Goal: Task Accomplishment & Management: Manage account settings

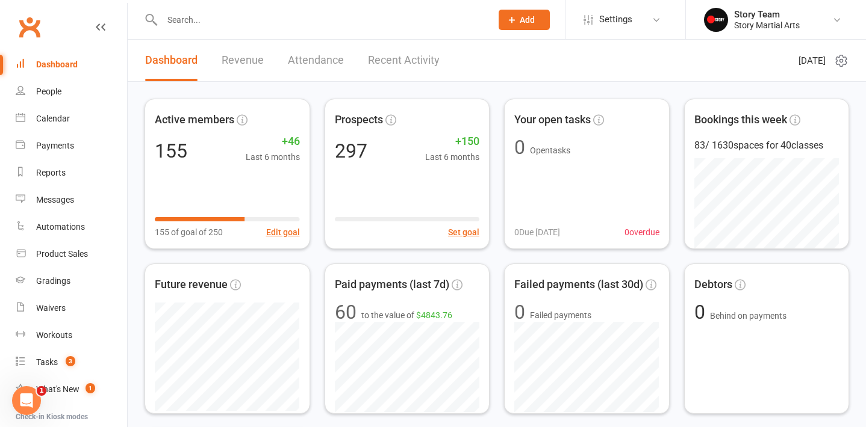
click at [259, 22] on input "text" at bounding box center [320, 19] width 324 height 17
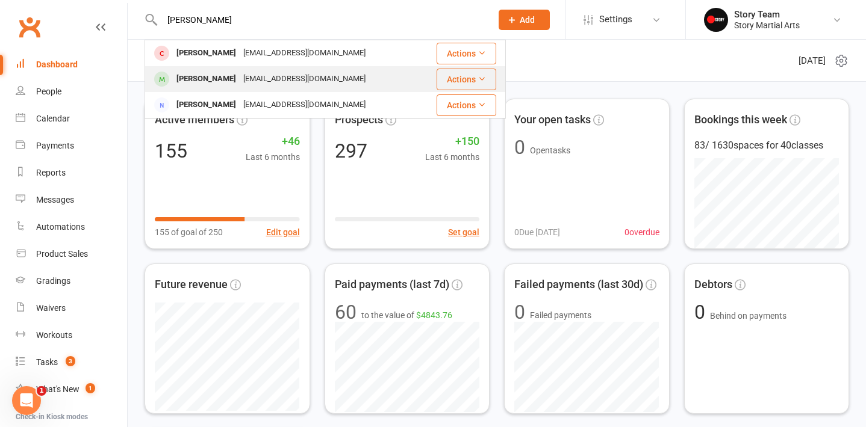
type input "[PERSON_NAME]"
click at [220, 76] on div "[PERSON_NAME]" at bounding box center [206, 78] width 67 height 17
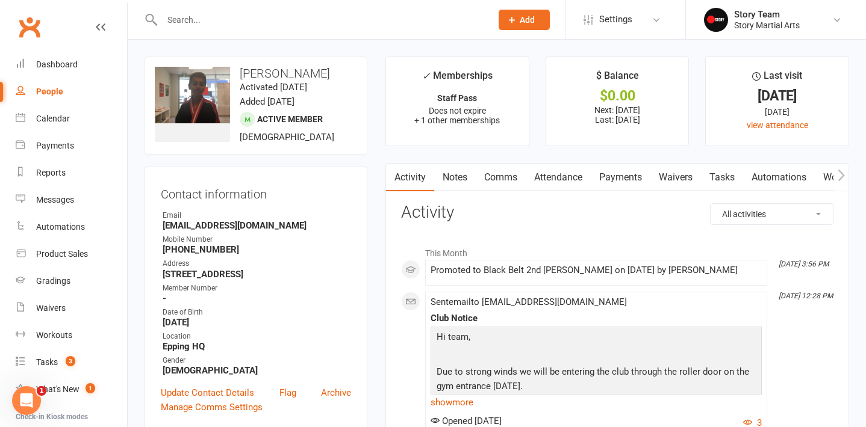
click at [633, 179] on link "Payments" at bounding box center [620, 178] width 60 height 28
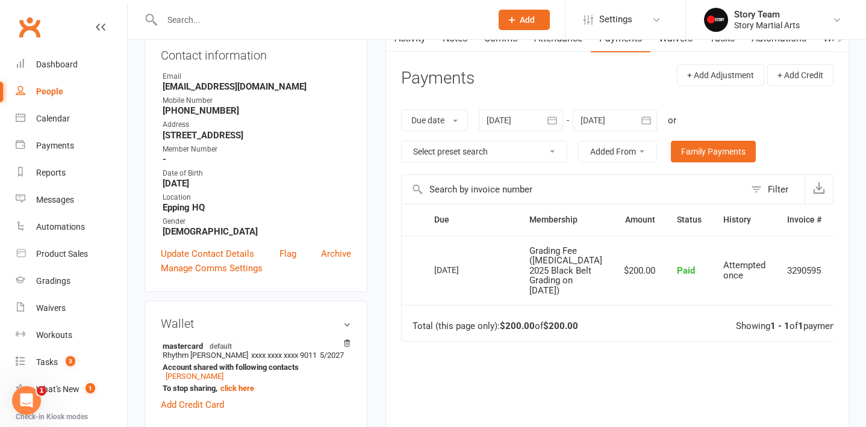
scroll to position [140, 0]
click at [633, 148] on button "Added From" at bounding box center [617, 151] width 79 height 22
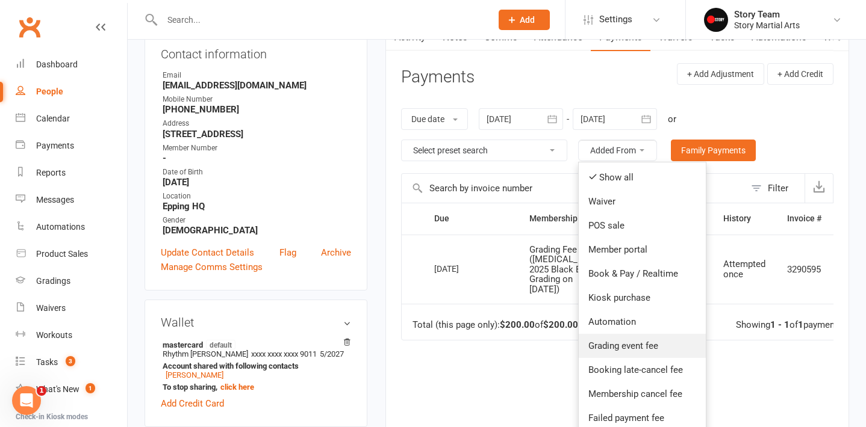
click at [609, 341] on link "Grading event fee" at bounding box center [641, 346] width 127 height 24
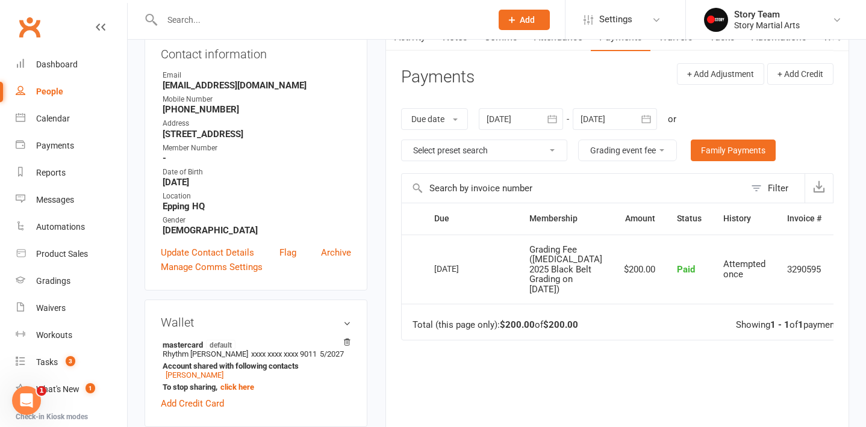
click at [554, 118] on icon "button" at bounding box center [552, 119] width 12 height 12
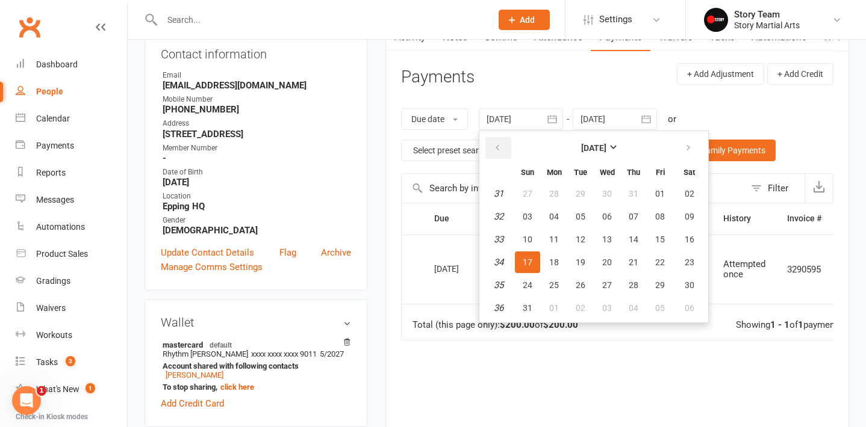
click at [503, 141] on button "button" at bounding box center [498, 148] width 26 height 22
click at [583, 144] on strong "[DATE]" at bounding box center [593, 148] width 25 height 10
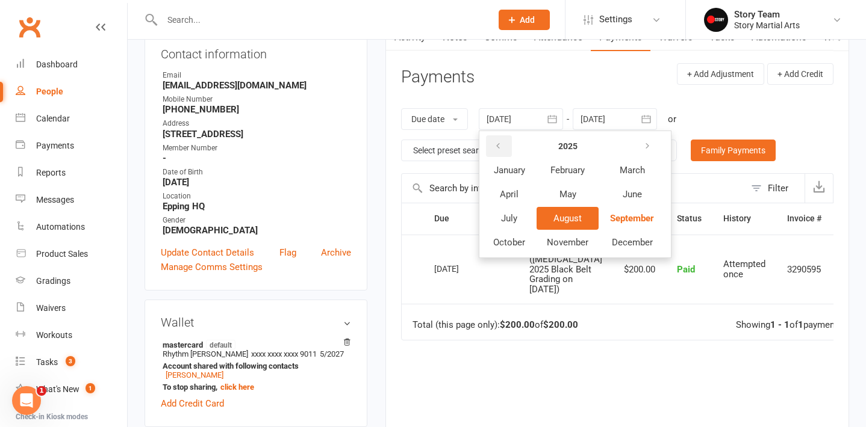
click at [500, 143] on icon "button" at bounding box center [498, 146] width 8 height 10
click at [530, 166] on button "January" at bounding box center [509, 170] width 52 height 23
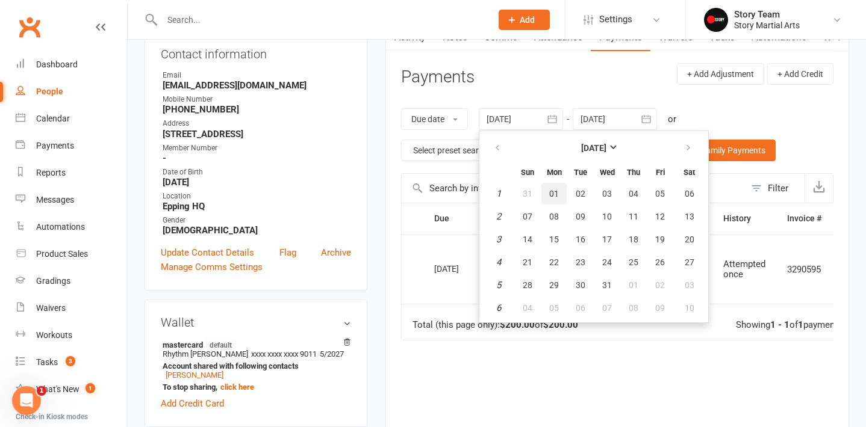
click at [566, 197] on button "01" at bounding box center [553, 194] width 25 height 22
type input "[DATE]"
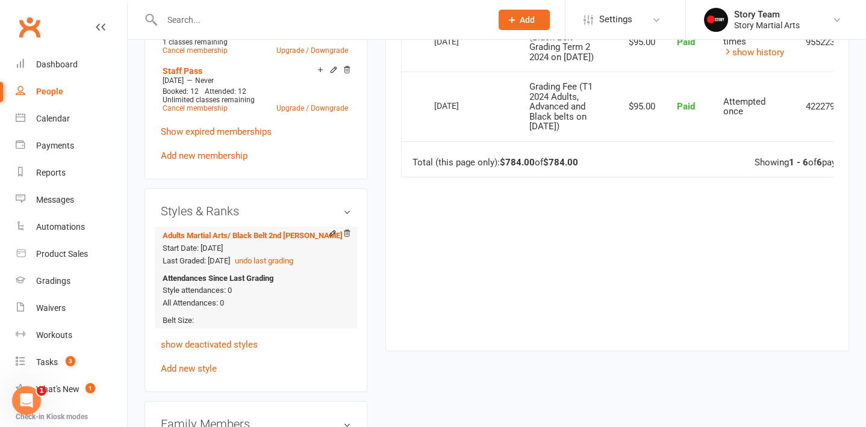
scroll to position [621, 0]
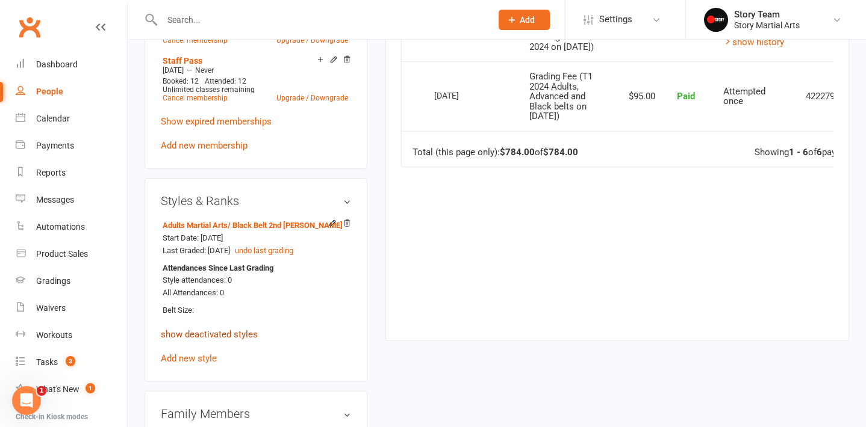
click at [244, 340] on link "show deactivated styles" at bounding box center [209, 334] width 97 height 11
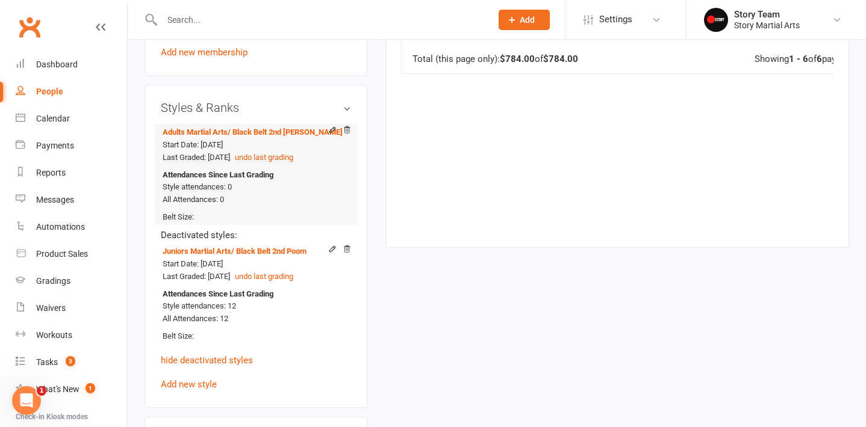
scroll to position [714, 0]
click at [332, 135] on icon at bounding box center [332, 130] width 8 height 8
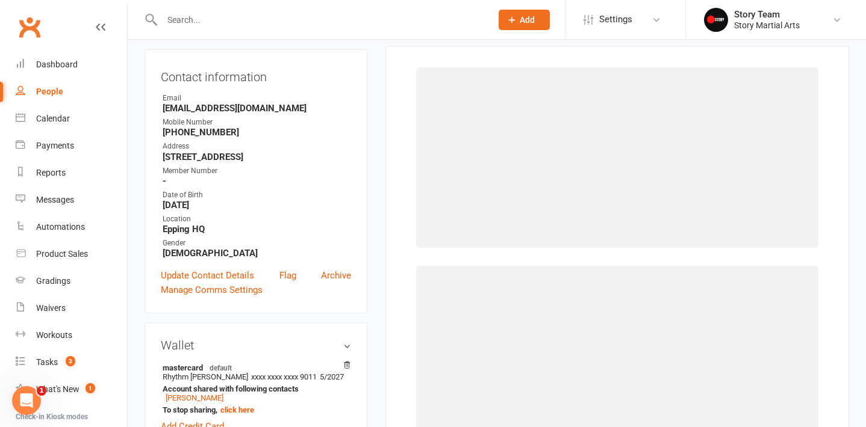
scroll to position [102, 0]
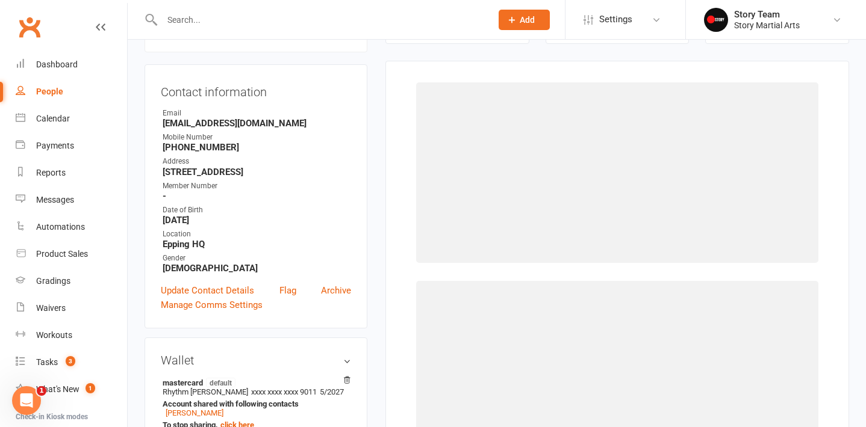
select select "13406"
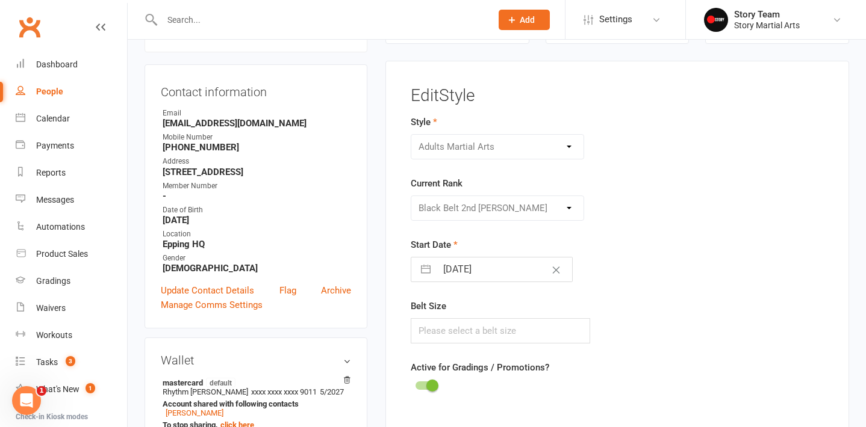
click at [490, 201] on div "Please Select Starting Rank White Belt Orange Belt Green Belt Blue Belt Purple …" at bounding box center [497, 208] width 173 height 25
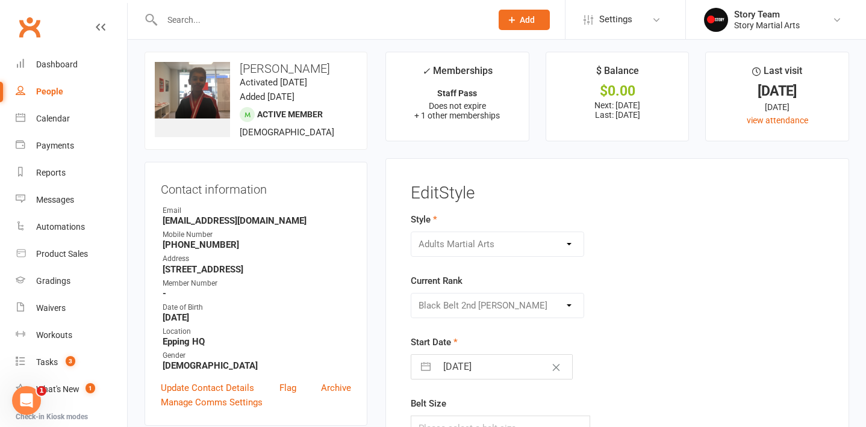
scroll to position [0, 0]
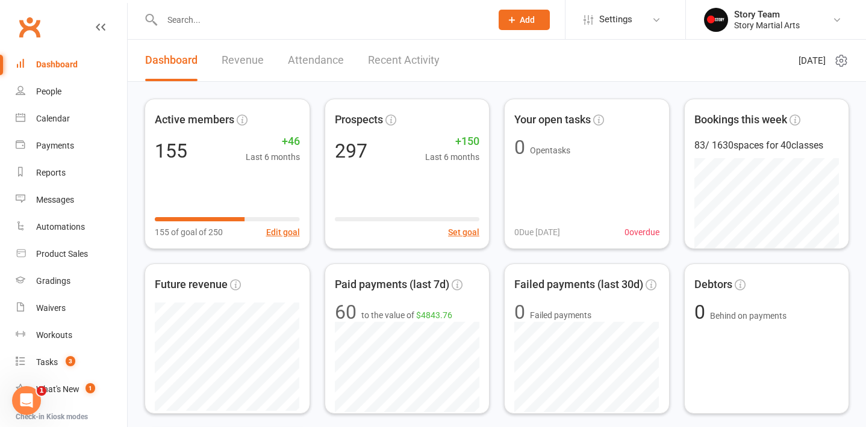
click at [229, 25] on input "text" at bounding box center [320, 19] width 324 height 17
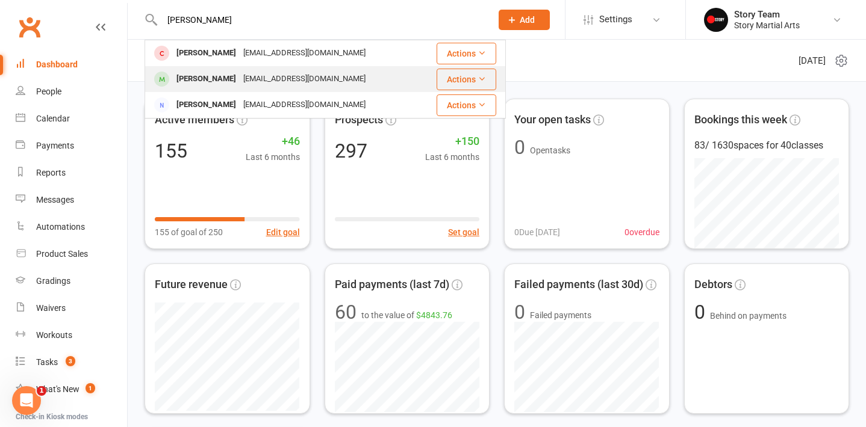
type input "[PERSON_NAME]"
click at [194, 76] on div "[PERSON_NAME]" at bounding box center [206, 78] width 67 height 17
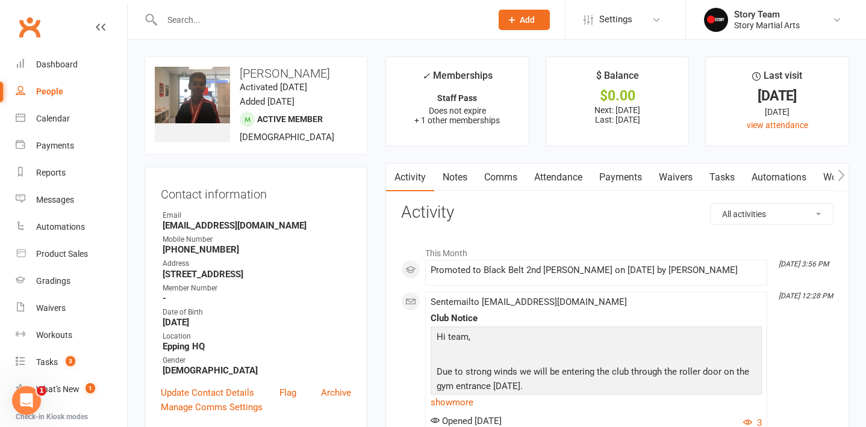
click at [842, 175] on icon "button" at bounding box center [840, 174] width 7 height 11
click at [751, 176] on link "Gradings / Promotions" at bounding box center [748, 178] width 114 height 28
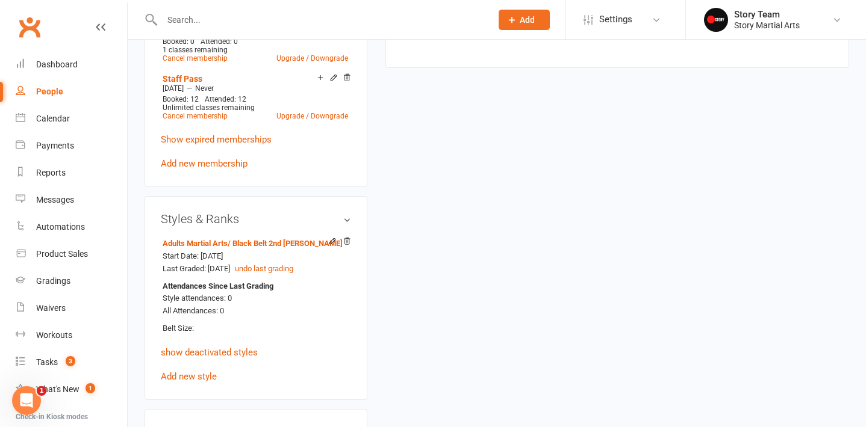
scroll to position [618, 0]
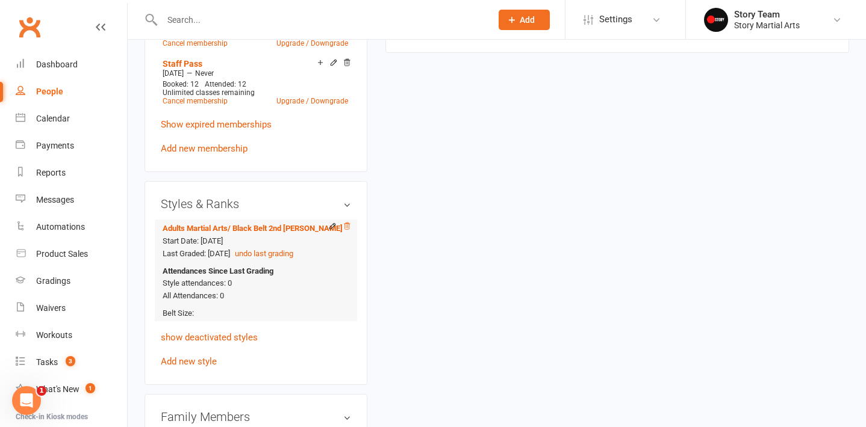
click at [346, 231] on icon at bounding box center [346, 226] width 8 height 8
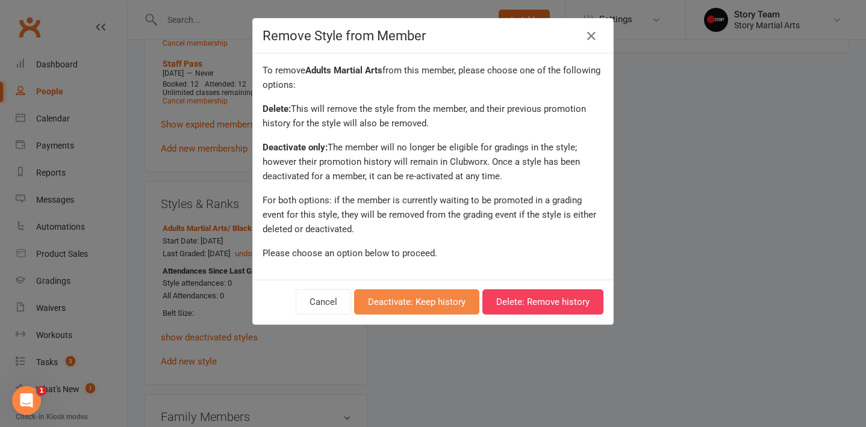
click at [417, 300] on button "Deactivate: Keep history" at bounding box center [416, 302] width 125 height 25
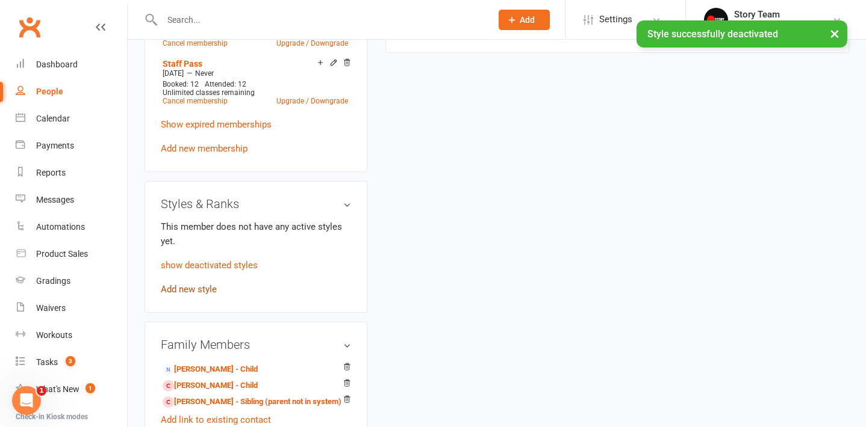
click at [187, 295] on link "Add new style" at bounding box center [189, 289] width 56 height 11
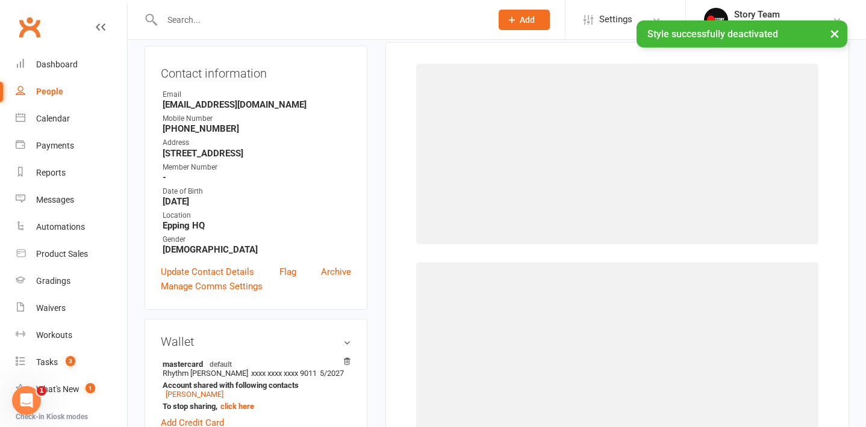
scroll to position [102, 0]
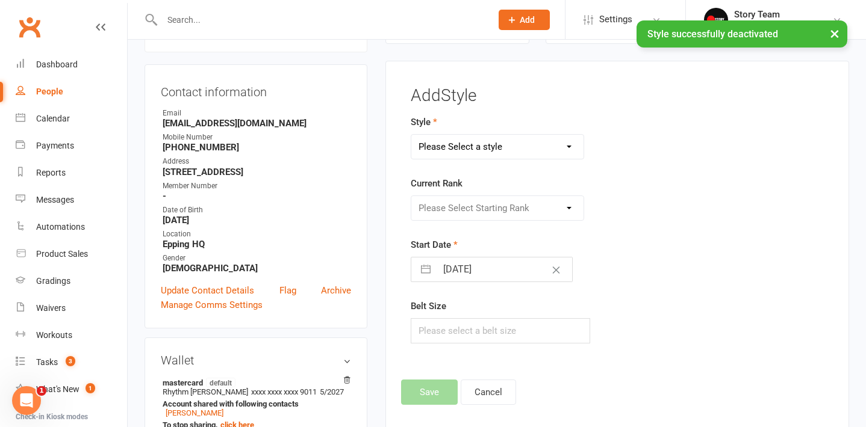
select select "1365"
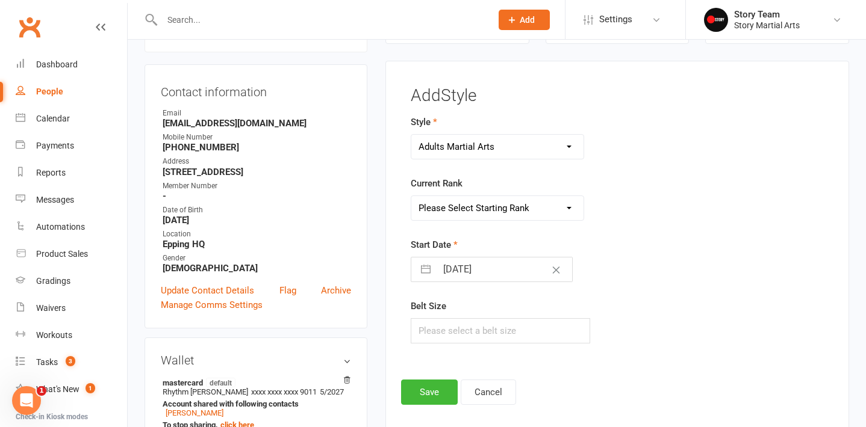
select select "27358"
click at [425, 391] on button "Save" at bounding box center [429, 392] width 57 height 25
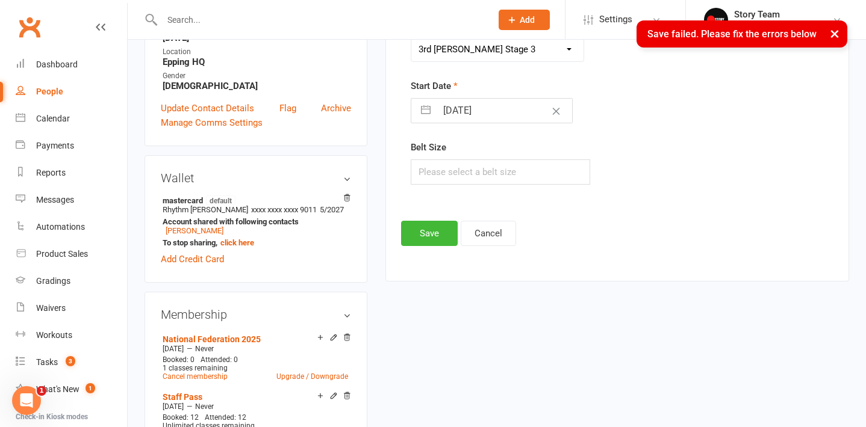
scroll to position [281, 0]
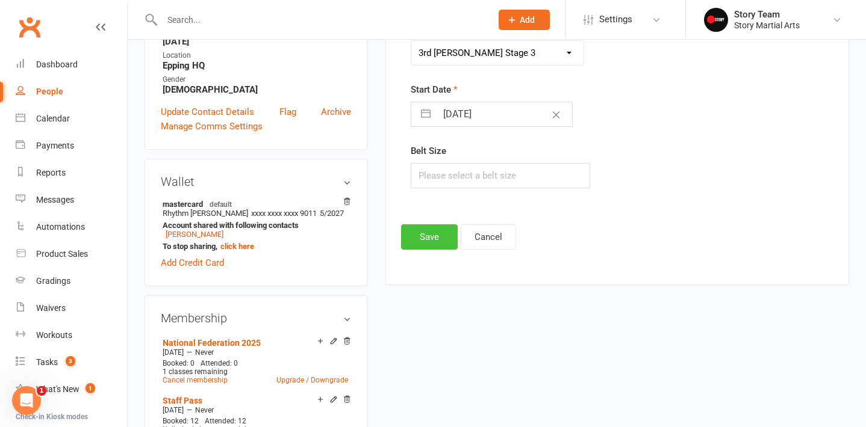
click at [426, 235] on button "Save" at bounding box center [429, 237] width 57 height 25
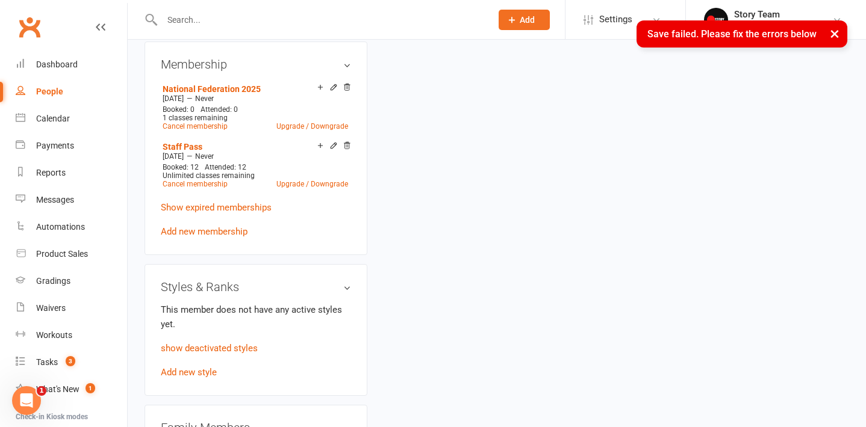
scroll to position [542, 0]
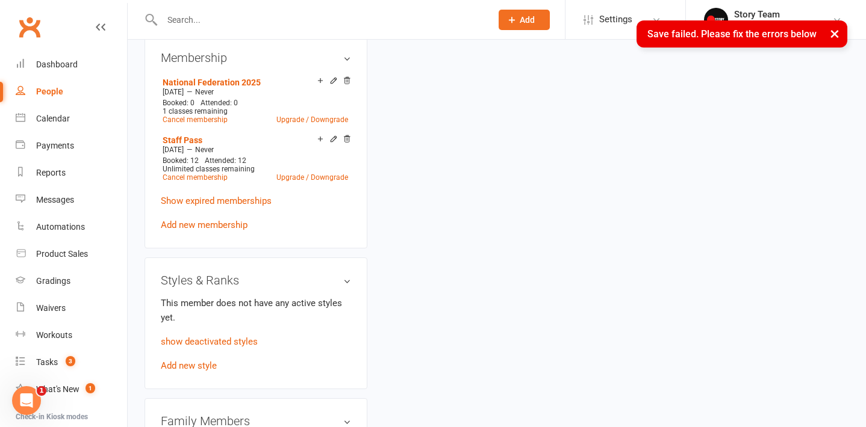
click at [214, 349] on p "show deactivated styles" at bounding box center [256, 342] width 190 height 14
click at [215, 347] on link "show deactivated styles" at bounding box center [209, 341] width 97 height 11
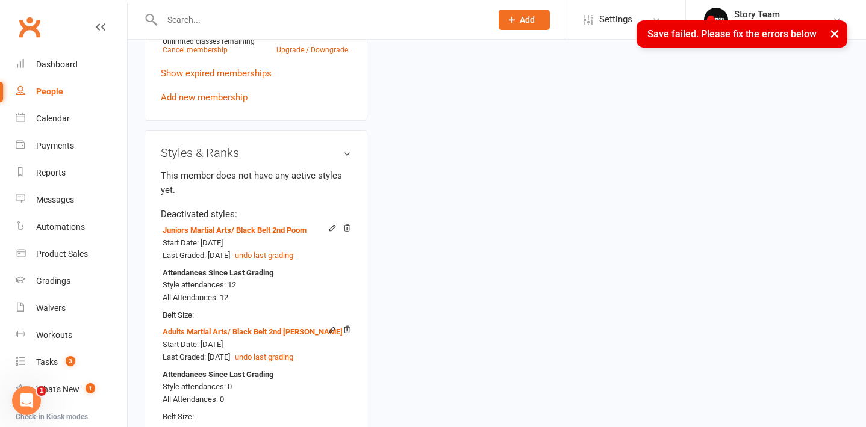
scroll to position [669, 0]
click at [346, 333] on icon at bounding box center [347, 330] width 6 height 7
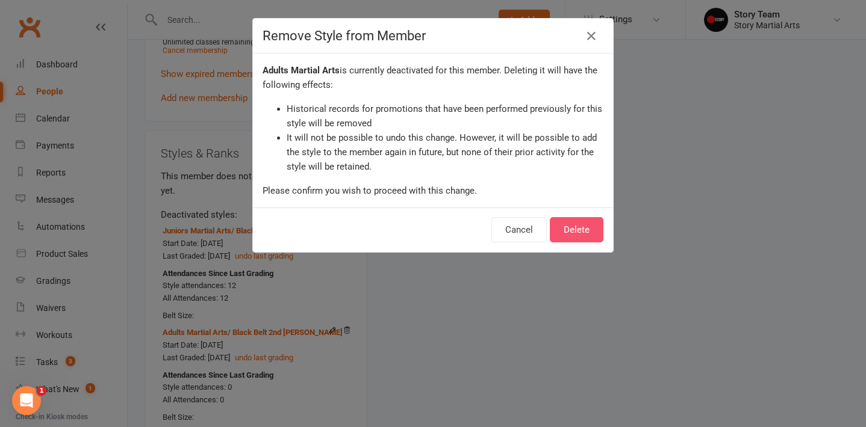
click at [584, 235] on button "Delete" at bounding box center [577, 229] width 54 height 25
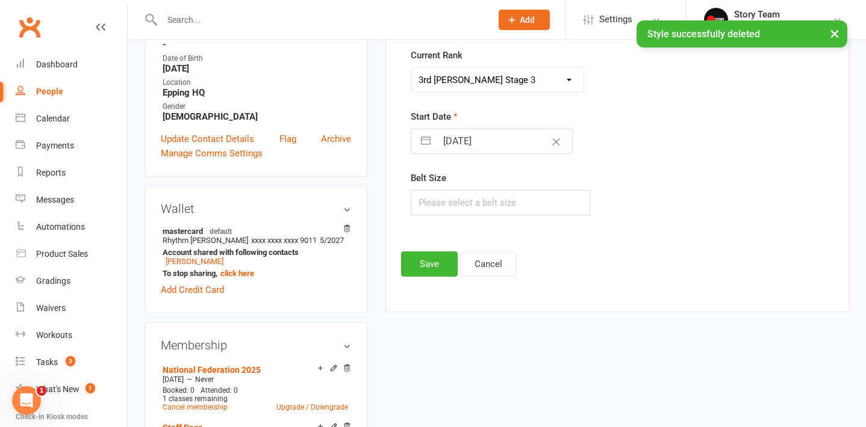
scroll to position [234, 0]
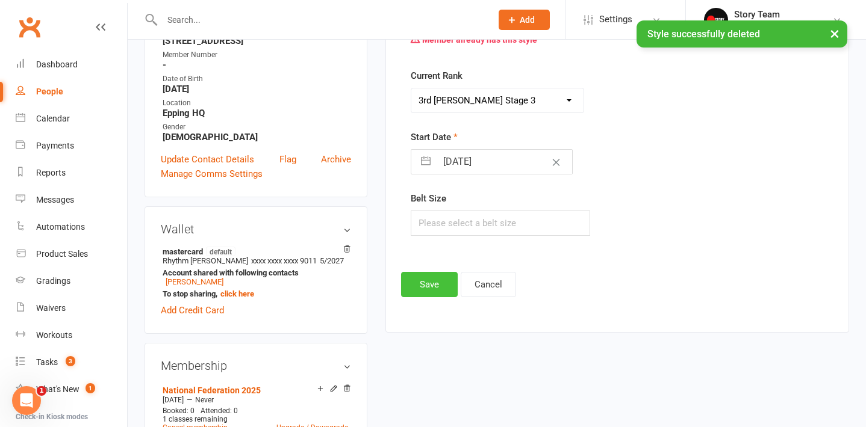
click at [429, 273] on button "Save" at bounding box center [429, 284] width 57 height 25
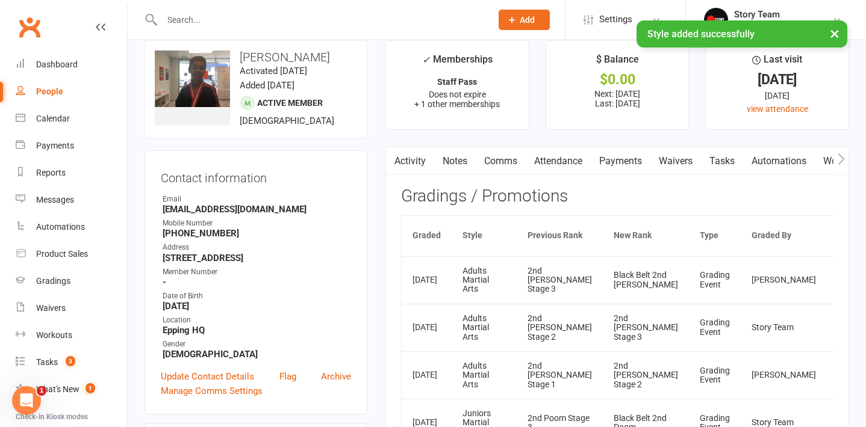
scroll to position [17, 0]
click at [32, 64] on link "Dashboard" at bounding box center [71, 64] width 111 height 27
